Goal: Browse casually

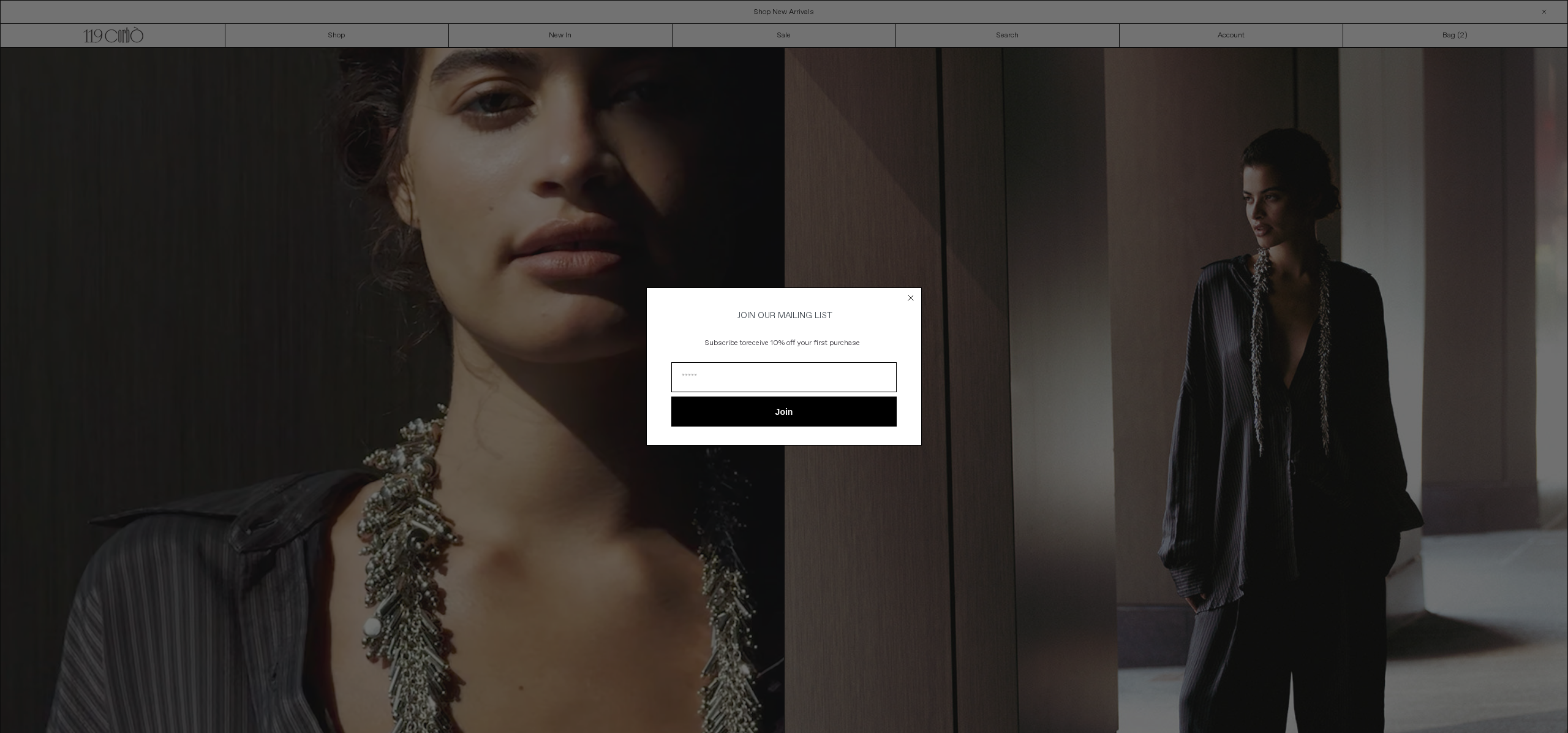
click at [910, 295] on icon "Close dialog" at bounding box center [911, 298] width 5 height 5
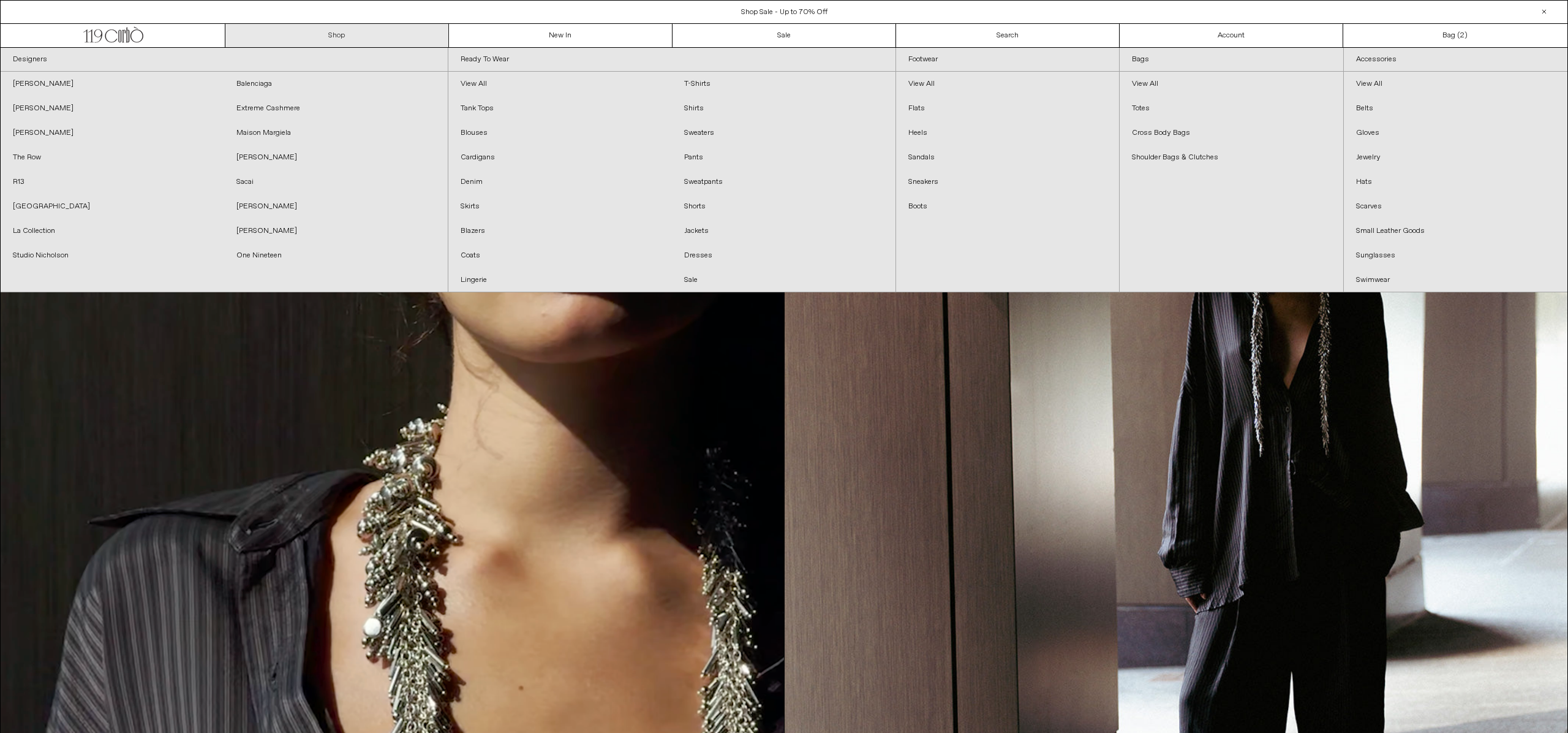
click at [340, 35] on link "Shop" at bounding box center [337, 36] width 223 height 24
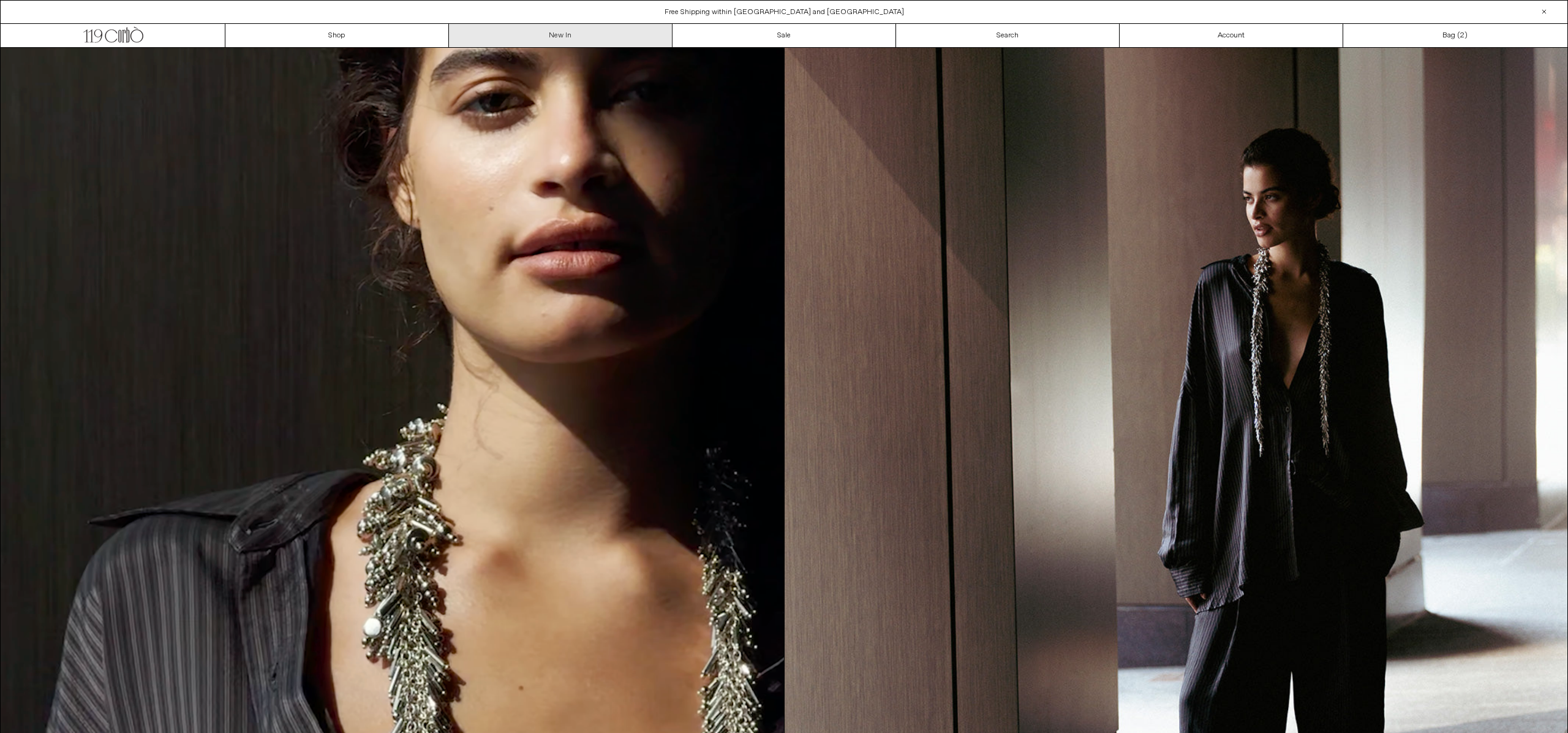
click at [592, 39] on link "New In" at bounding box center [561, 36] width 223 height 24
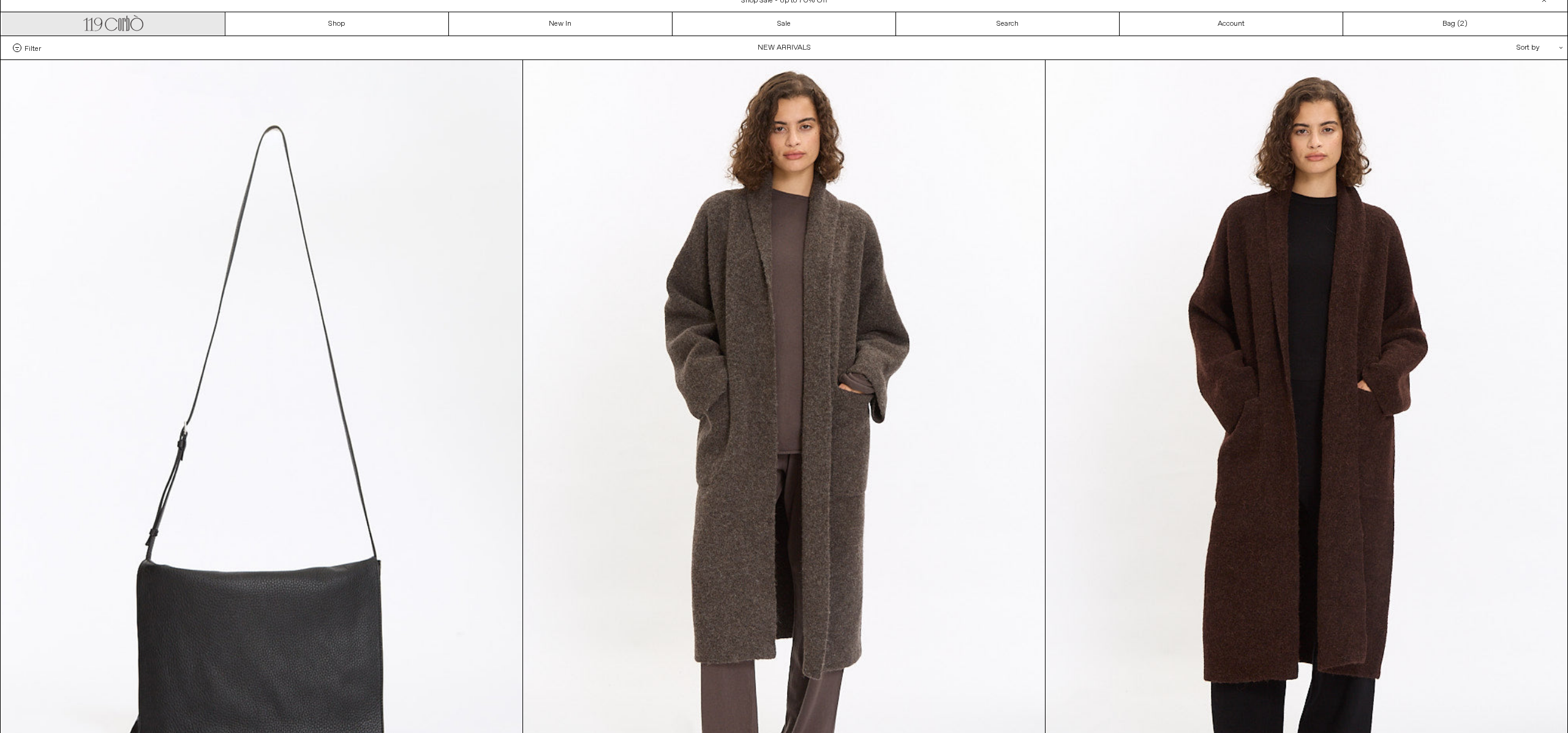
scroll to position [7, 0]
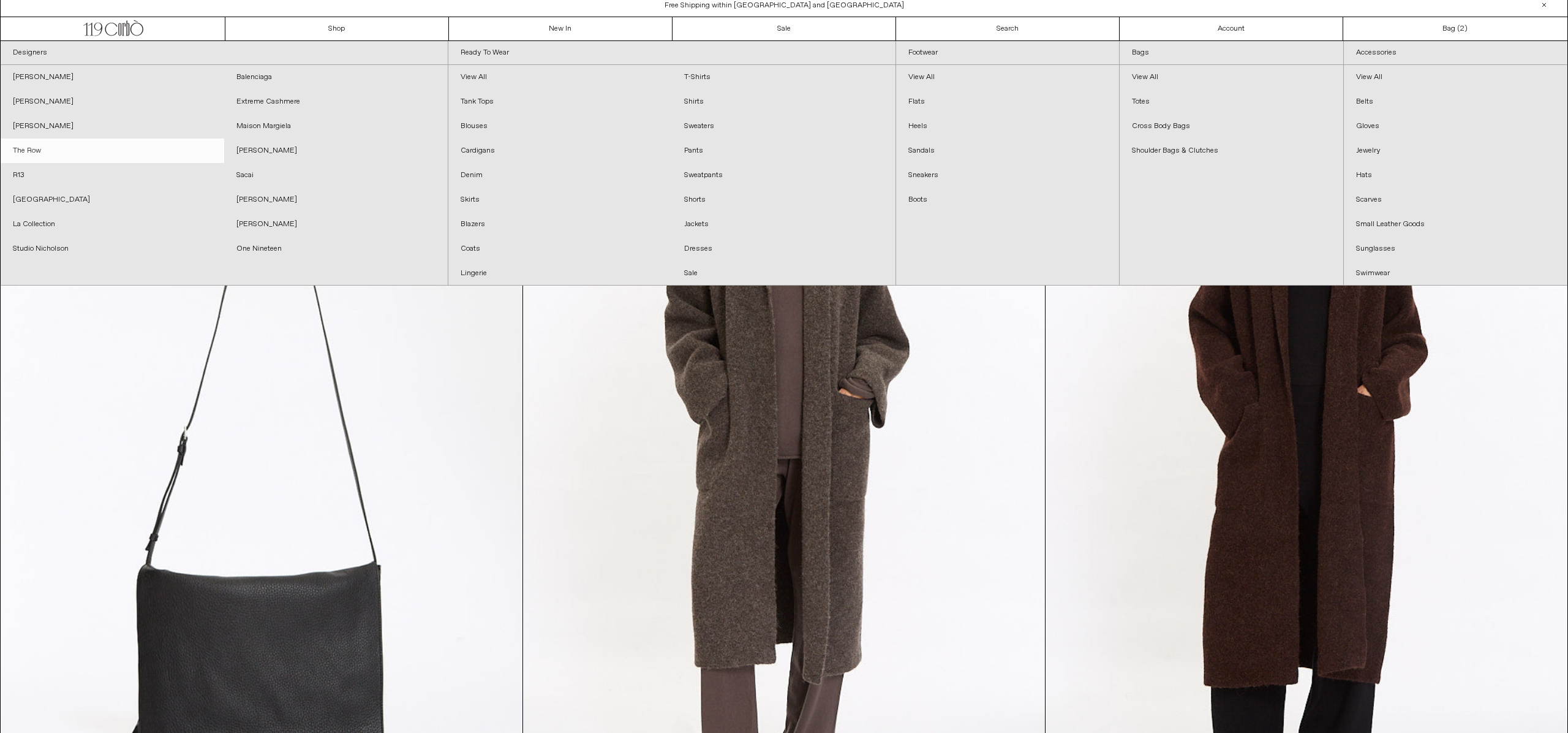
click at [31, 152] on link "The Row" at bounding box center [112, 151] width 223 height 25
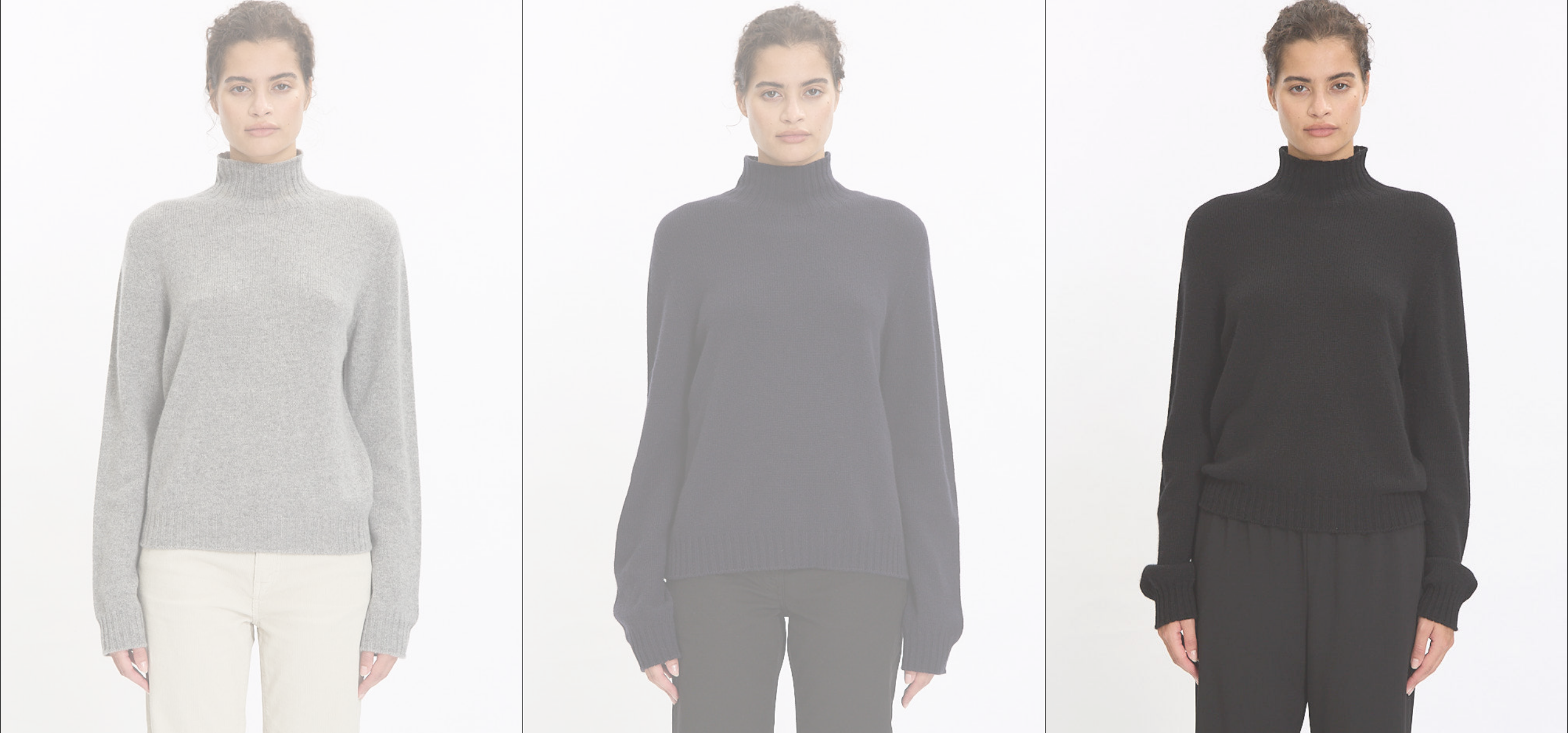
scroll to position [1622, 0]
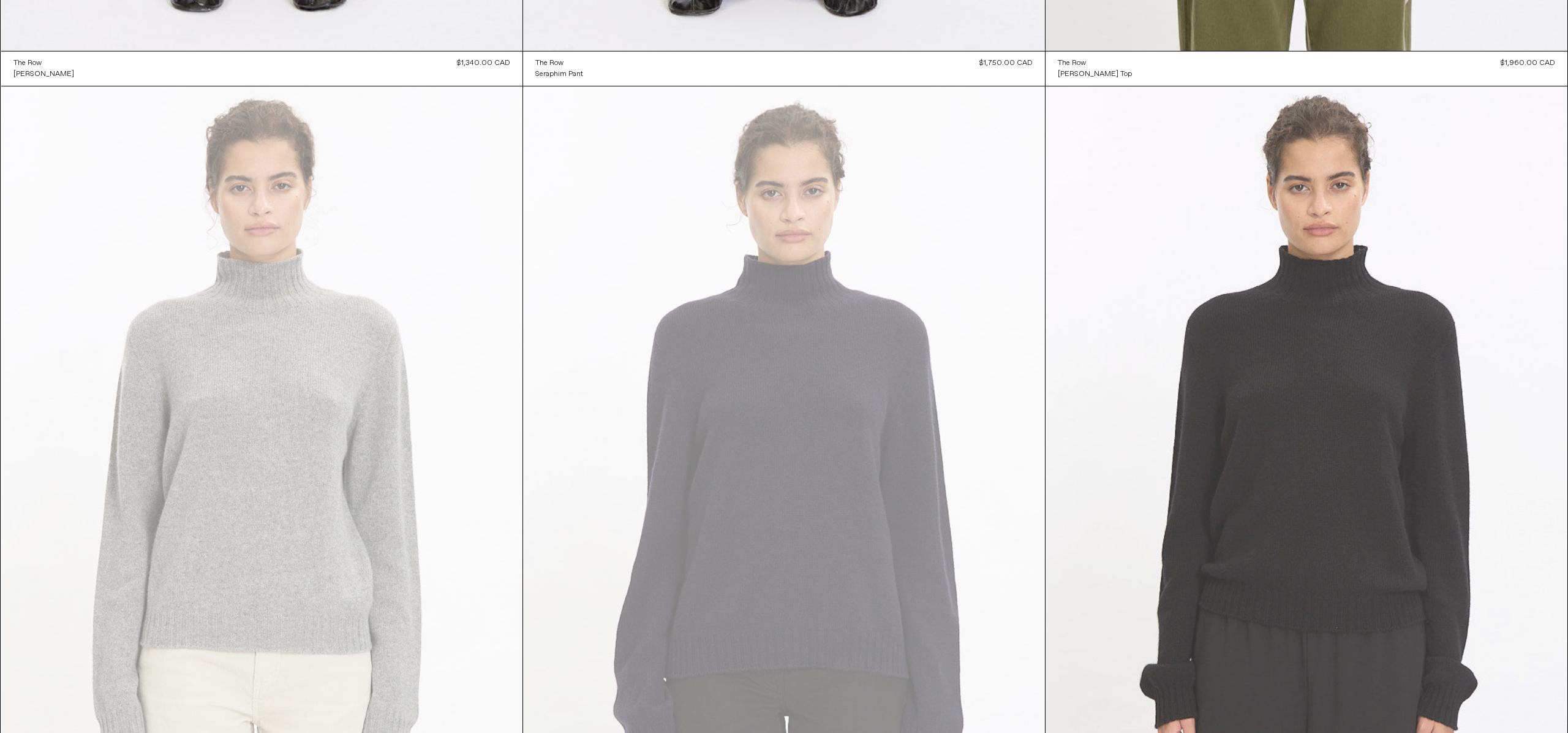
click at [1347, 270] on at bounding box center [1306, 478] width 522 height 783
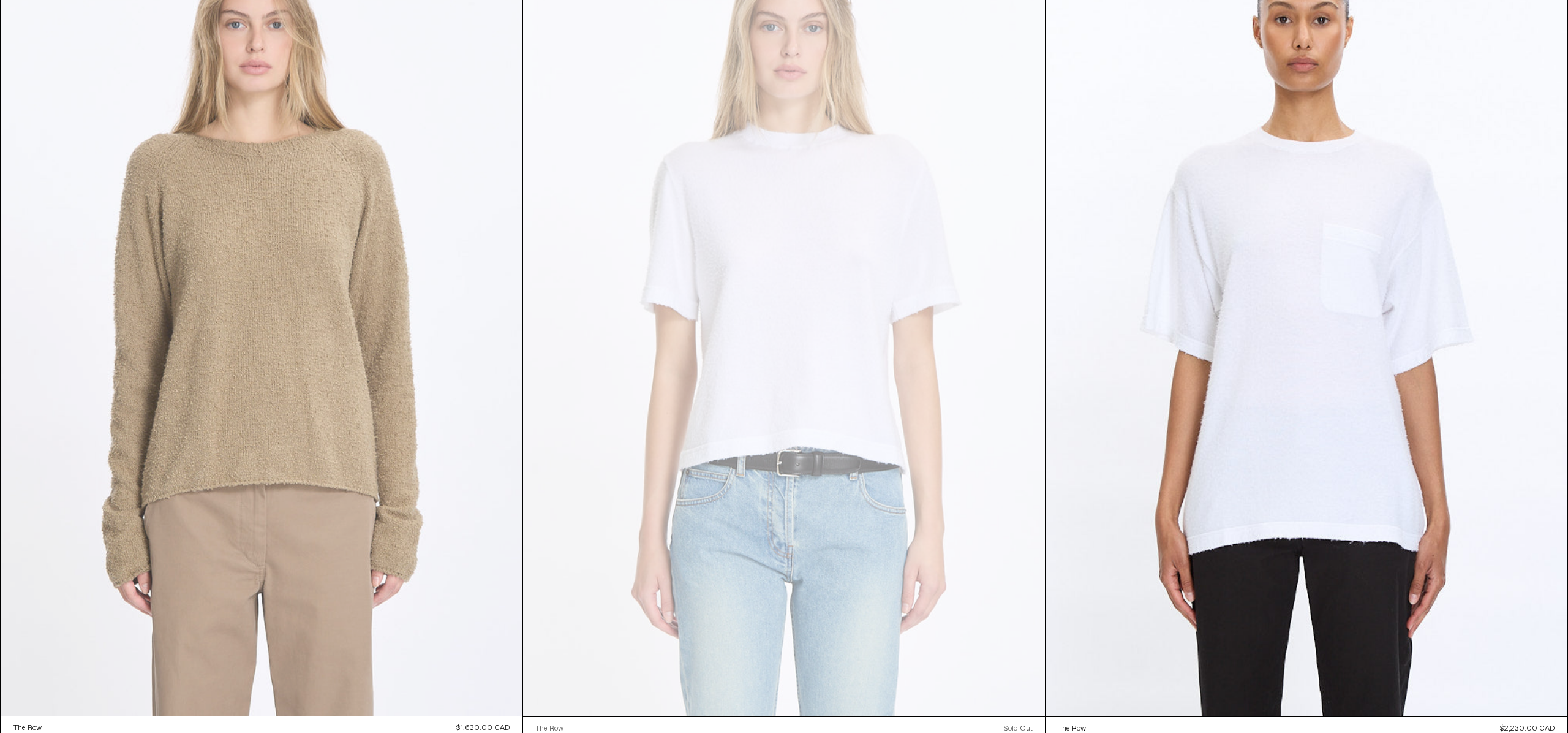
scroll to position [8323, 0]
click at [327, 101] on at bounding box center [262, 327] width 522 height 783
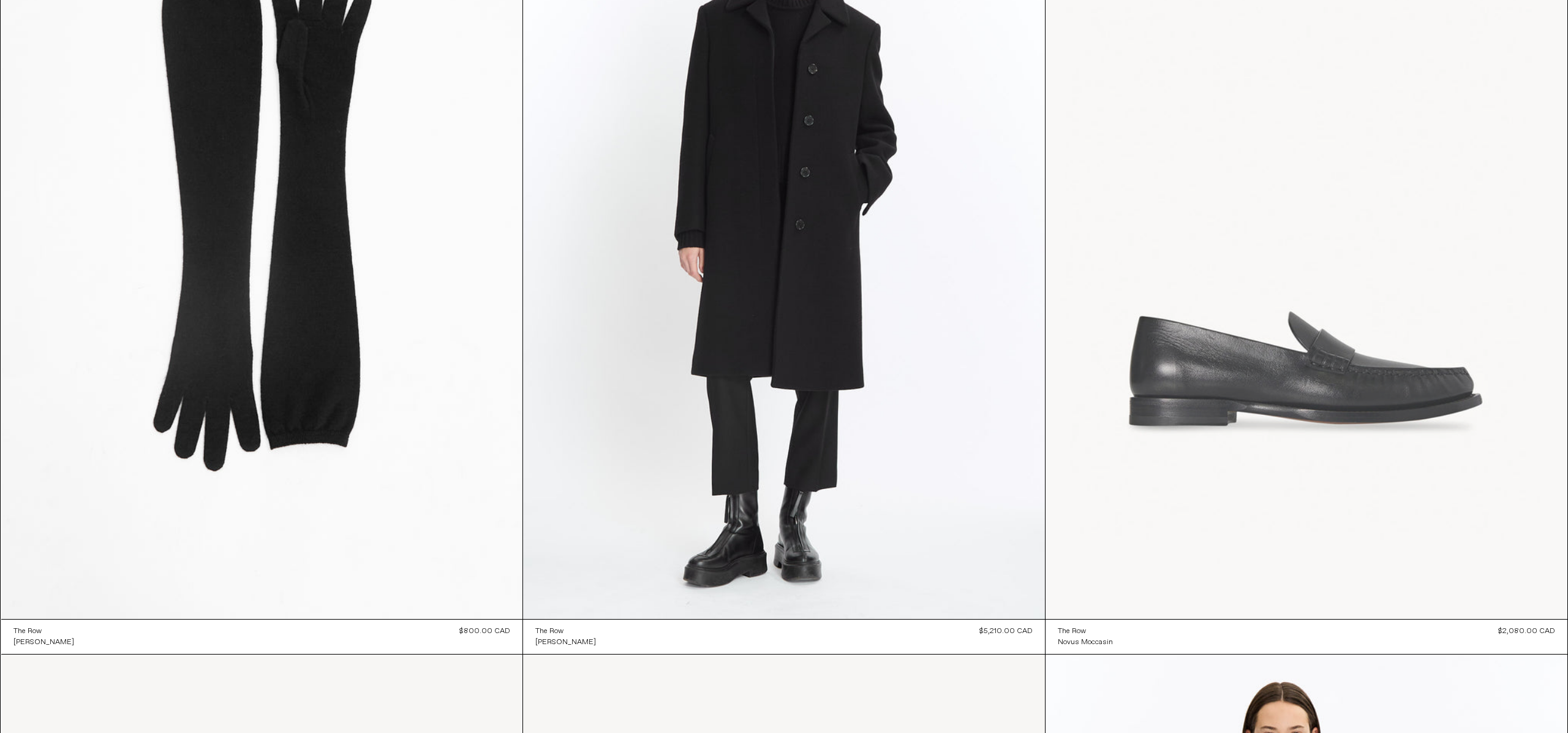
scroll to position [20738, 0]
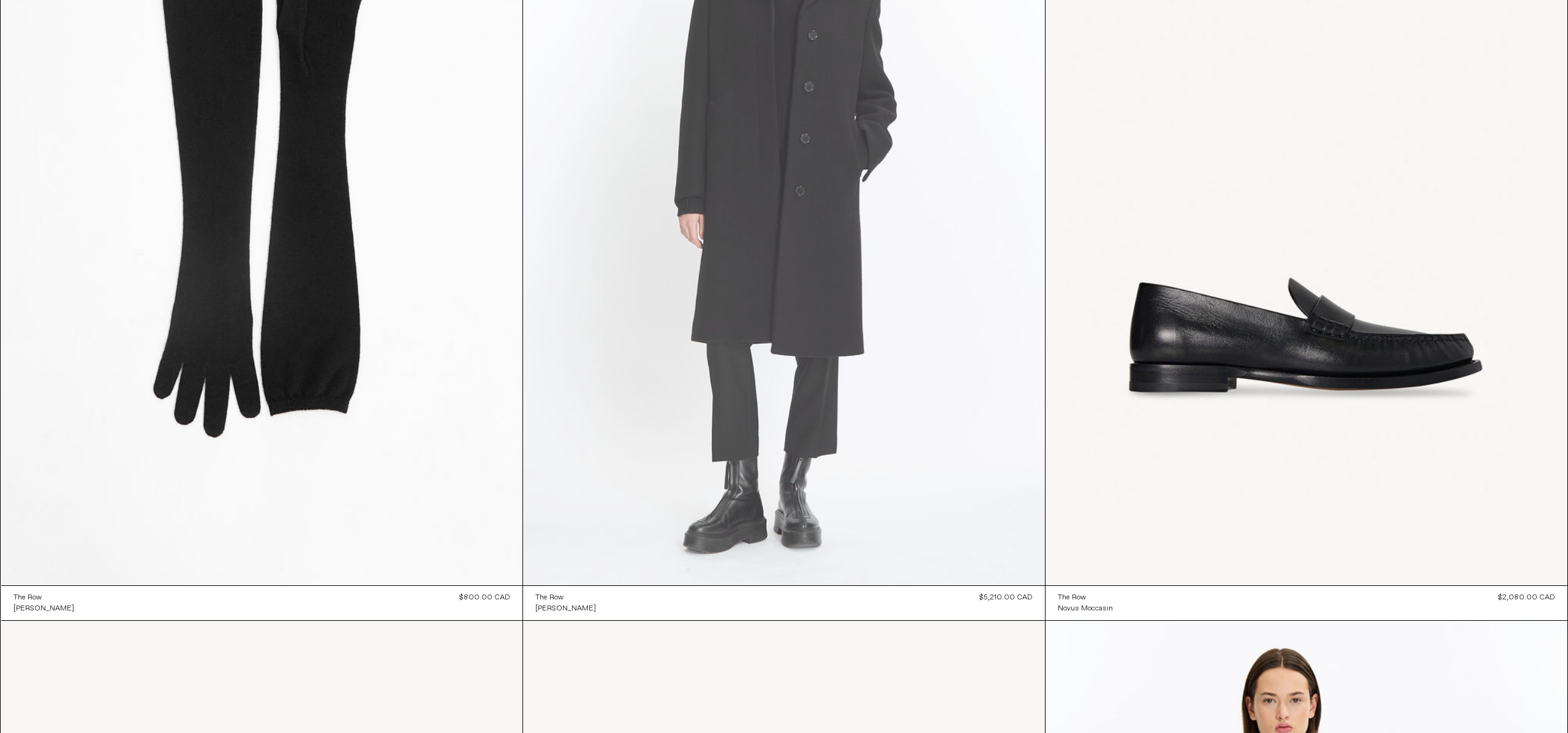
click at [872, 444] on at bounding box center [784, 193] width 522 height 783
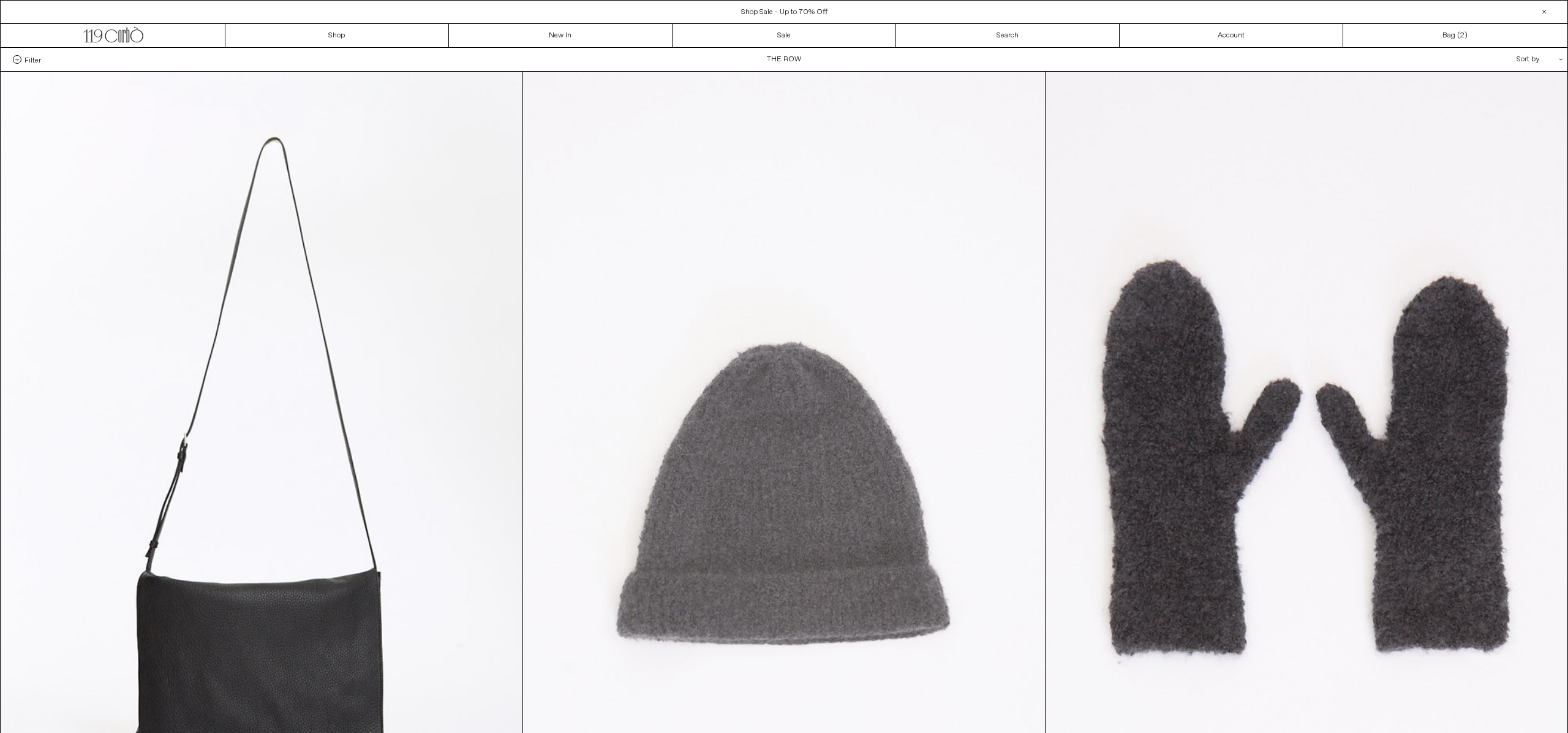
scroll to position [0, 0]
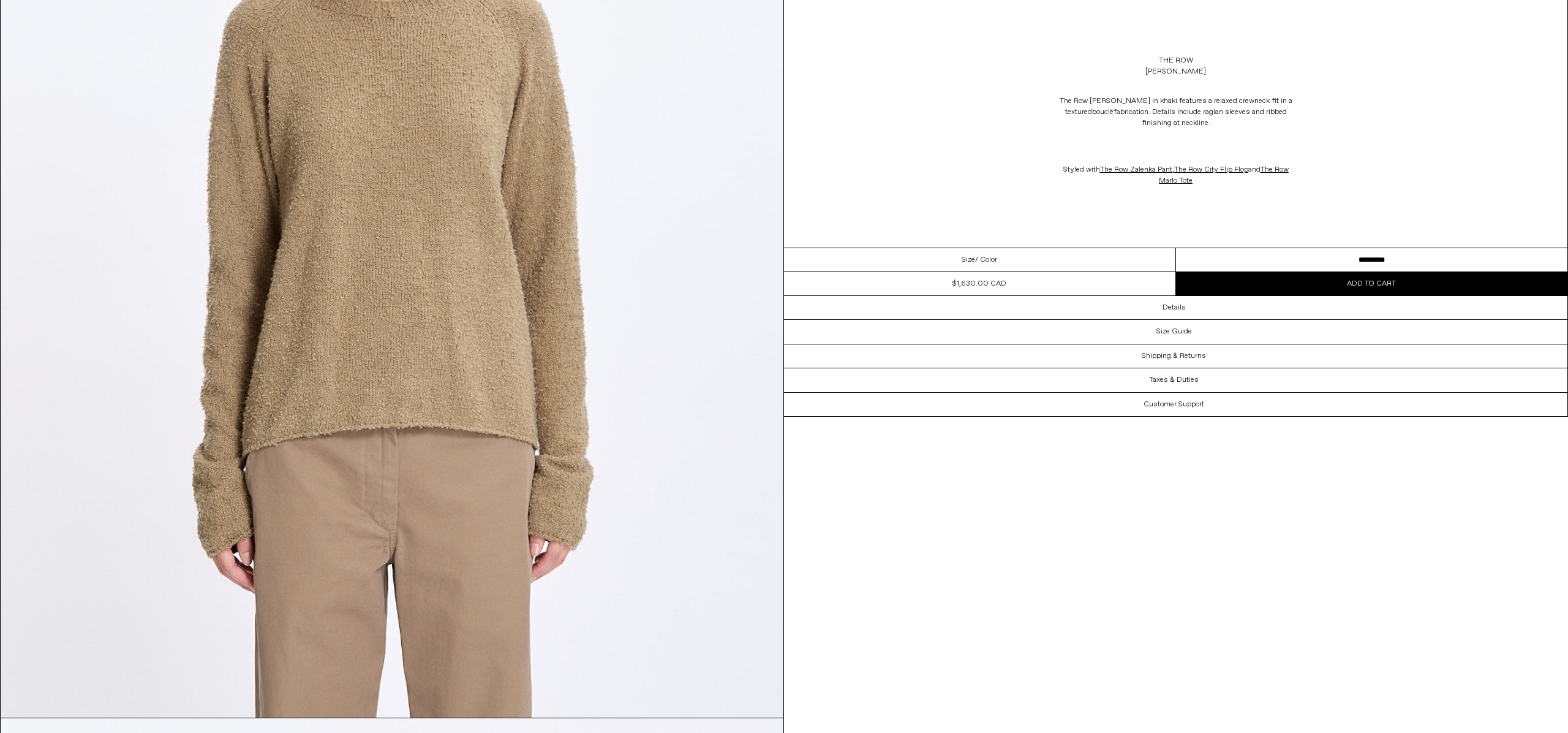
scroll to position [334, 0]
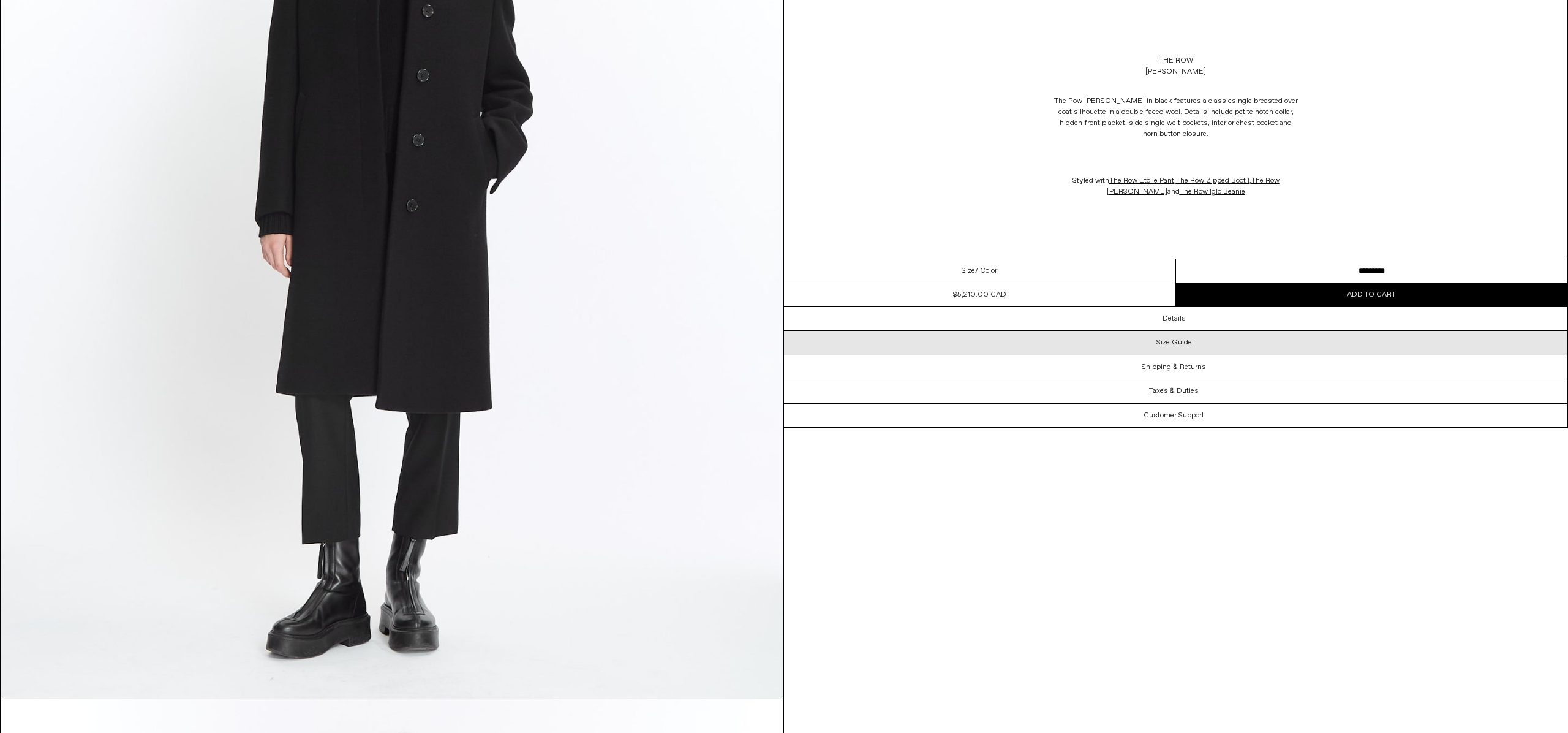
scroll to position [354, 0]
